Goal: Information Seeking & Learning: Check status

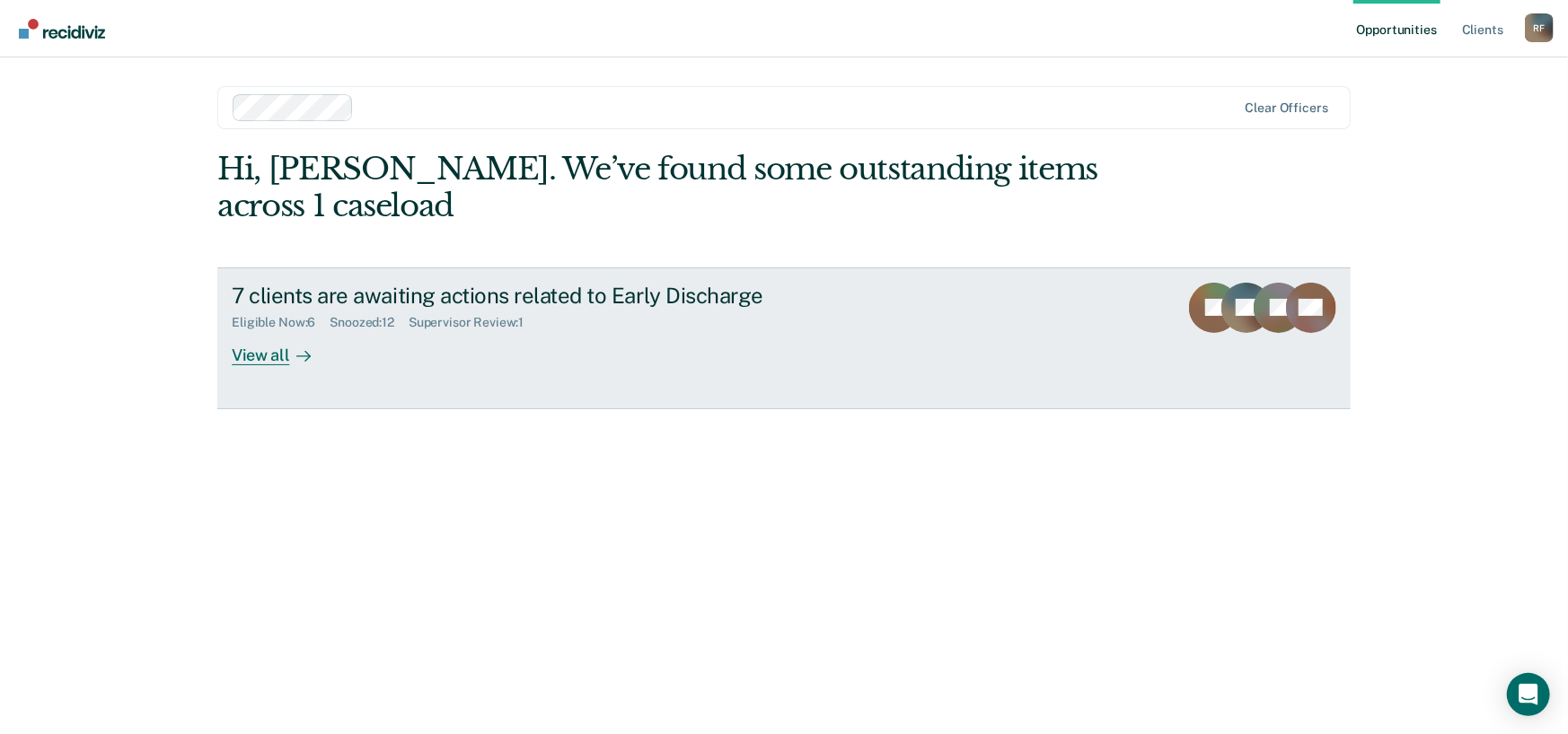
click at [257, 356] on div "View all" at bounding box center [282, 348] width 101 height 35
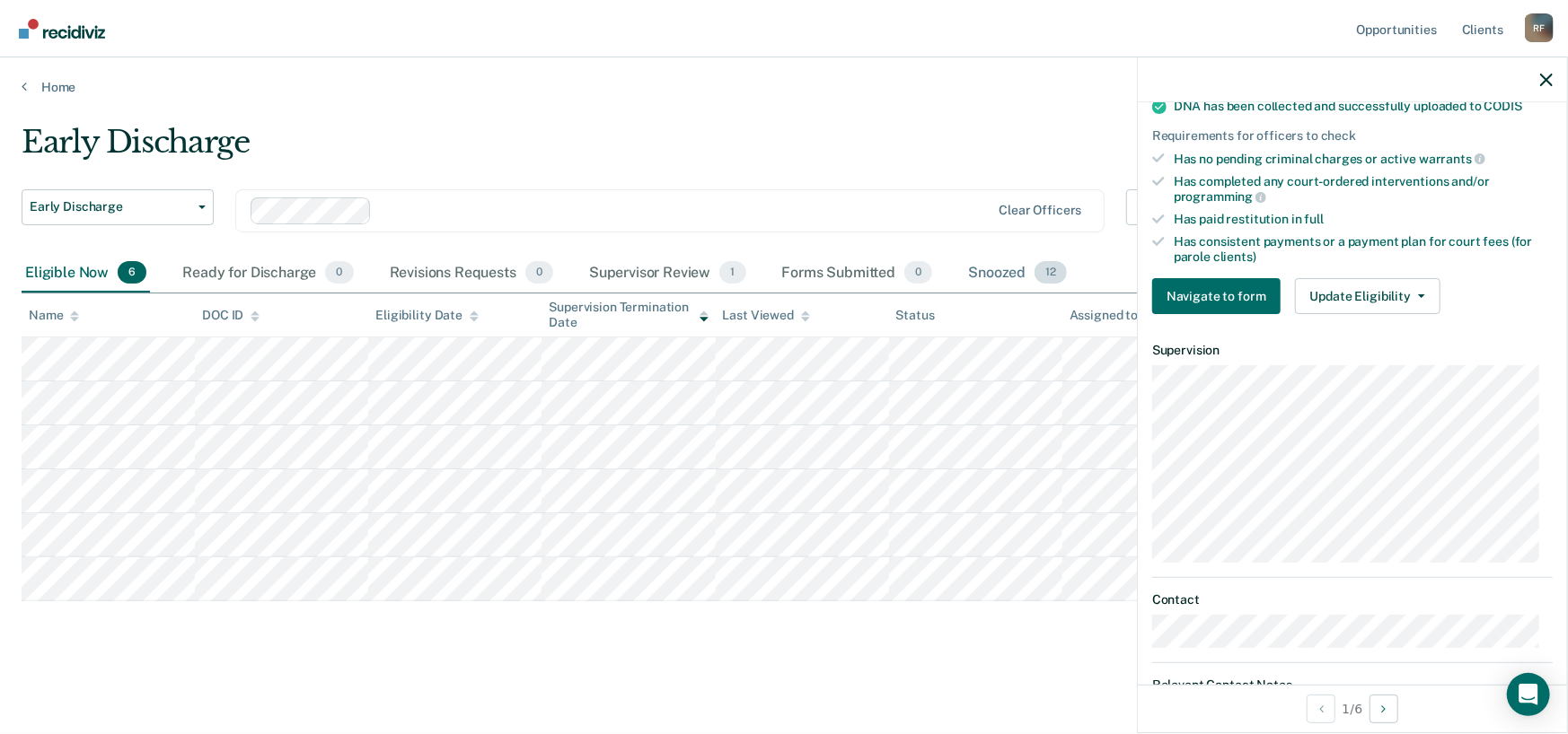
scroll to position [273, 0]
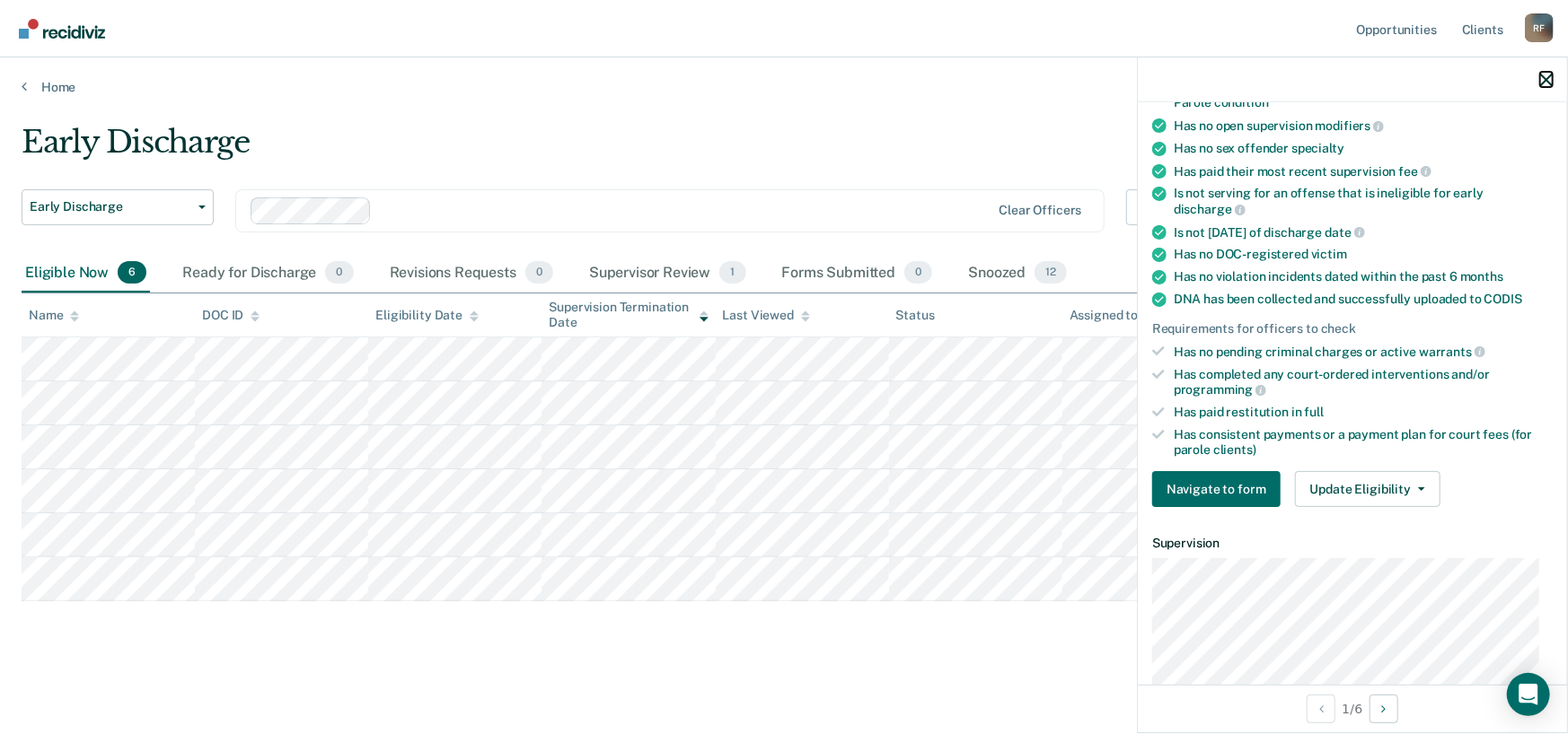
click at [1541, 86] on icon "button" at bounding box center [1547, 80] width 13 height 13
